Goal: Complete application form

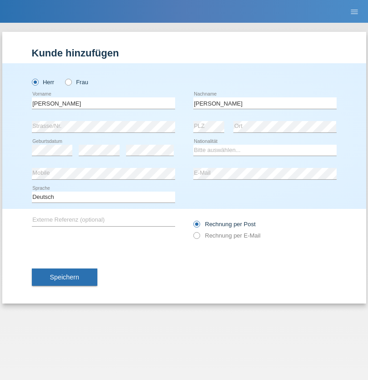
type input "[PERSON_NAME]"
select select "CH"
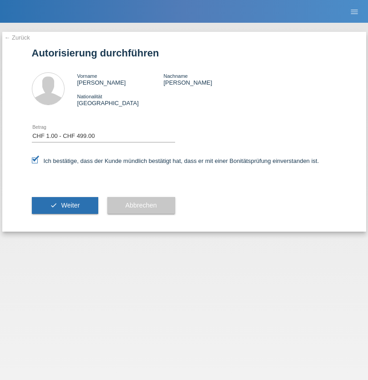
select select "1"
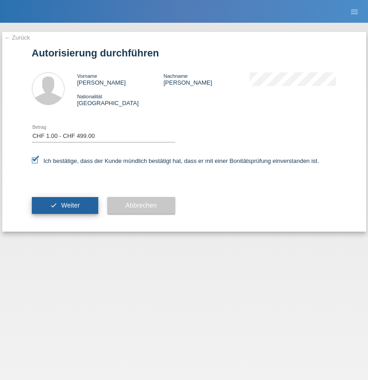
click at [65, 205] on span "Weiter" at bounding box center [70, 205] width 19 height 7
